Goal: Find specific page/section: Find specific page/section

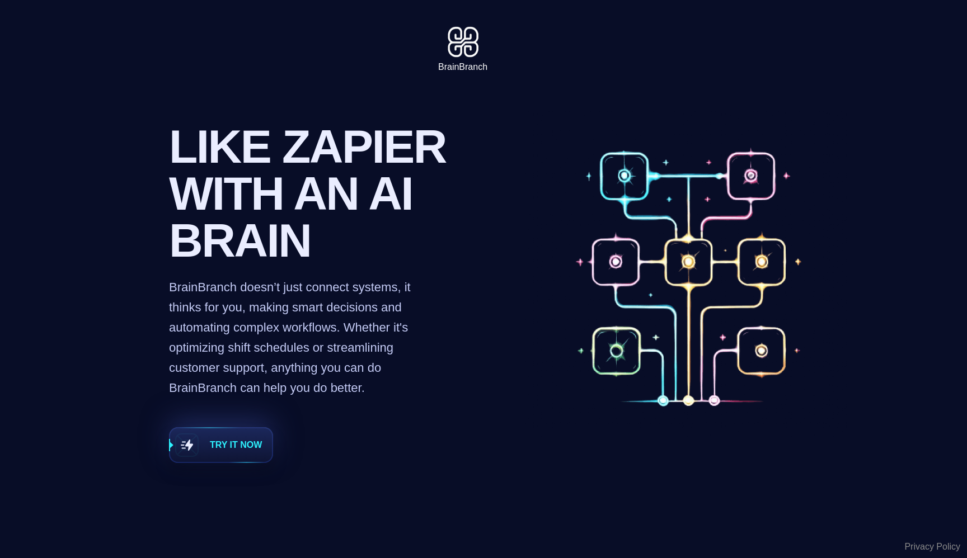
click at [244, 452] on span "Try it now" at bounding box center [221, 445] width 102 height 34
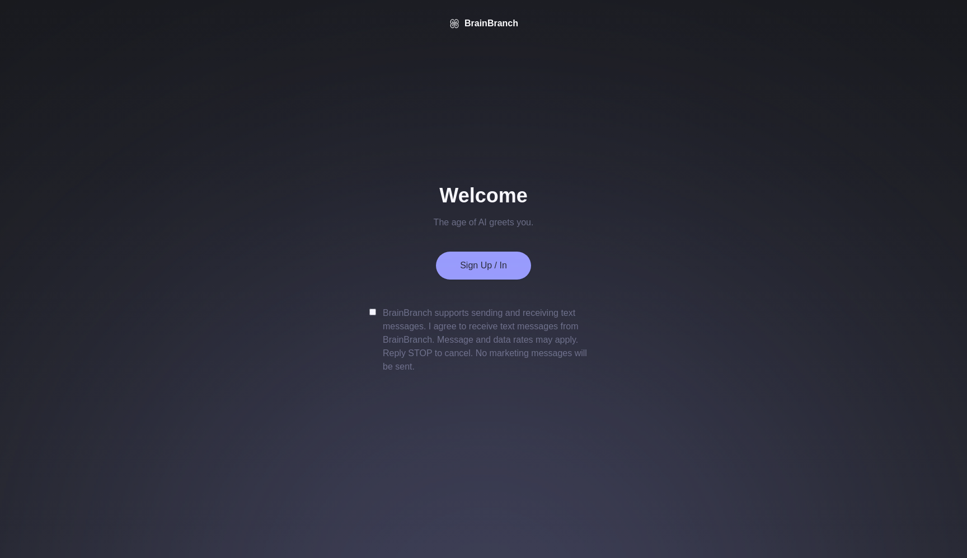
click at [483, 257] on div "Sign Up / In" at bounding box center [483, 266] width 95 height 28
click at [483, 263] on button "Sign Up / In" at bounding box center [483, 265] width 47 height 11
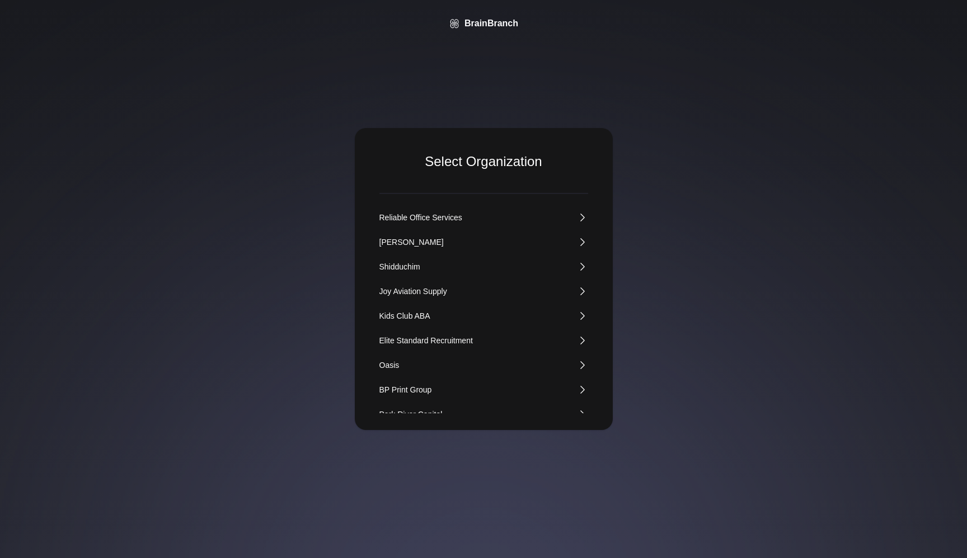
click at [402, 315] on div "Kids Club ABA" at bounding box center [404, 315] width 51 height 11
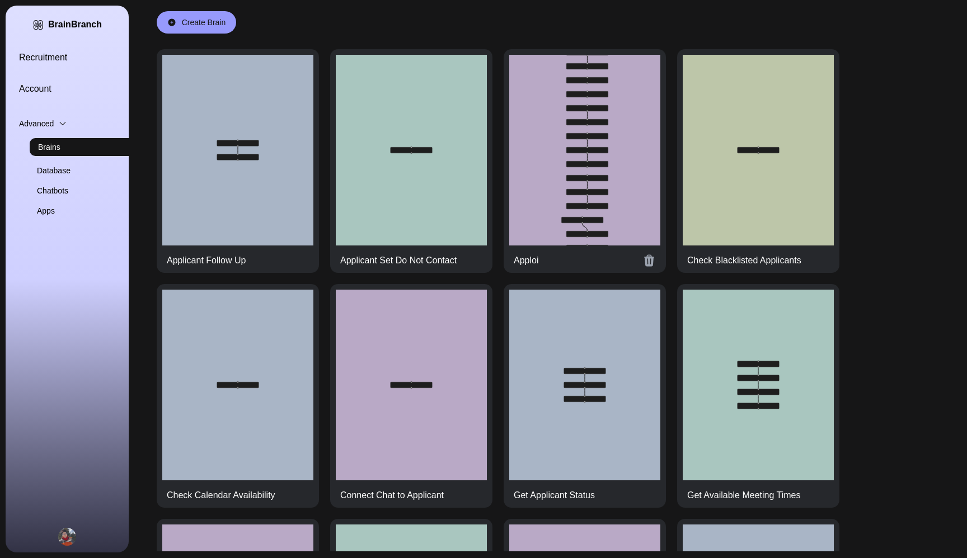
click at [595, 142] on div at bounding box center [584, 150] width 151 height 191
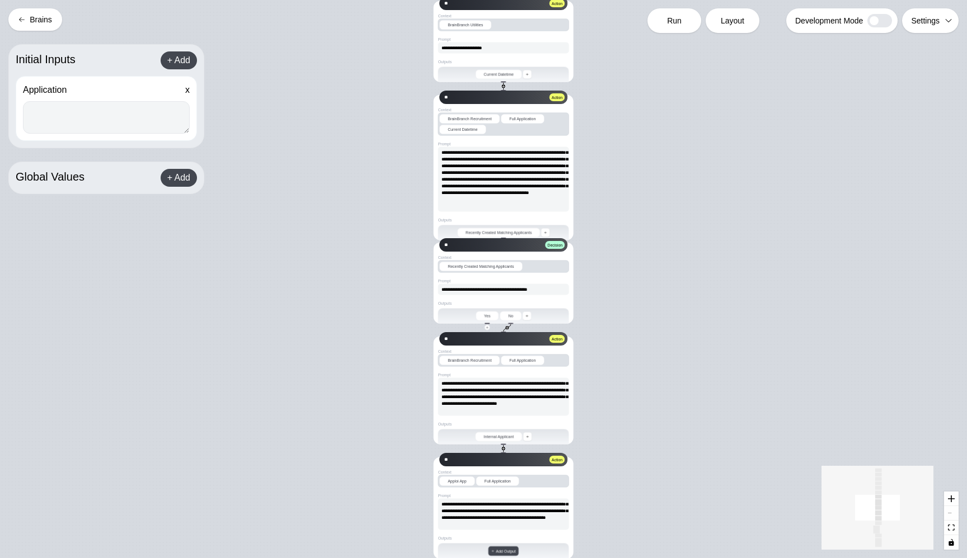
click at [32, 18] on button "Brains" at bounding box center [35, 19] width 54 height 22
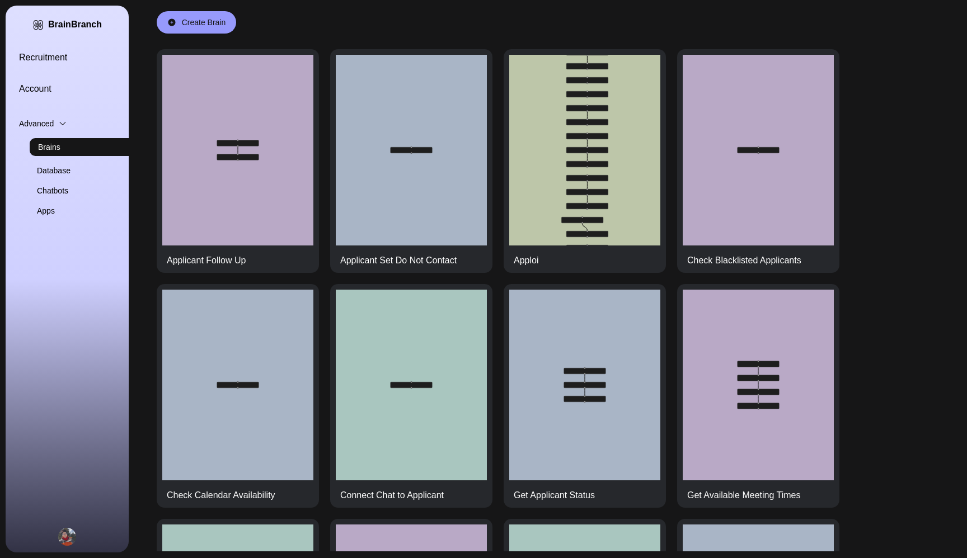
click at [912, 128] on div "Press enter or space to select a node. You can then use the arrow keys to move …" at bounding box center [562, 300] width 810 height 502
